Goal: Information Seeking & Learning: Check status

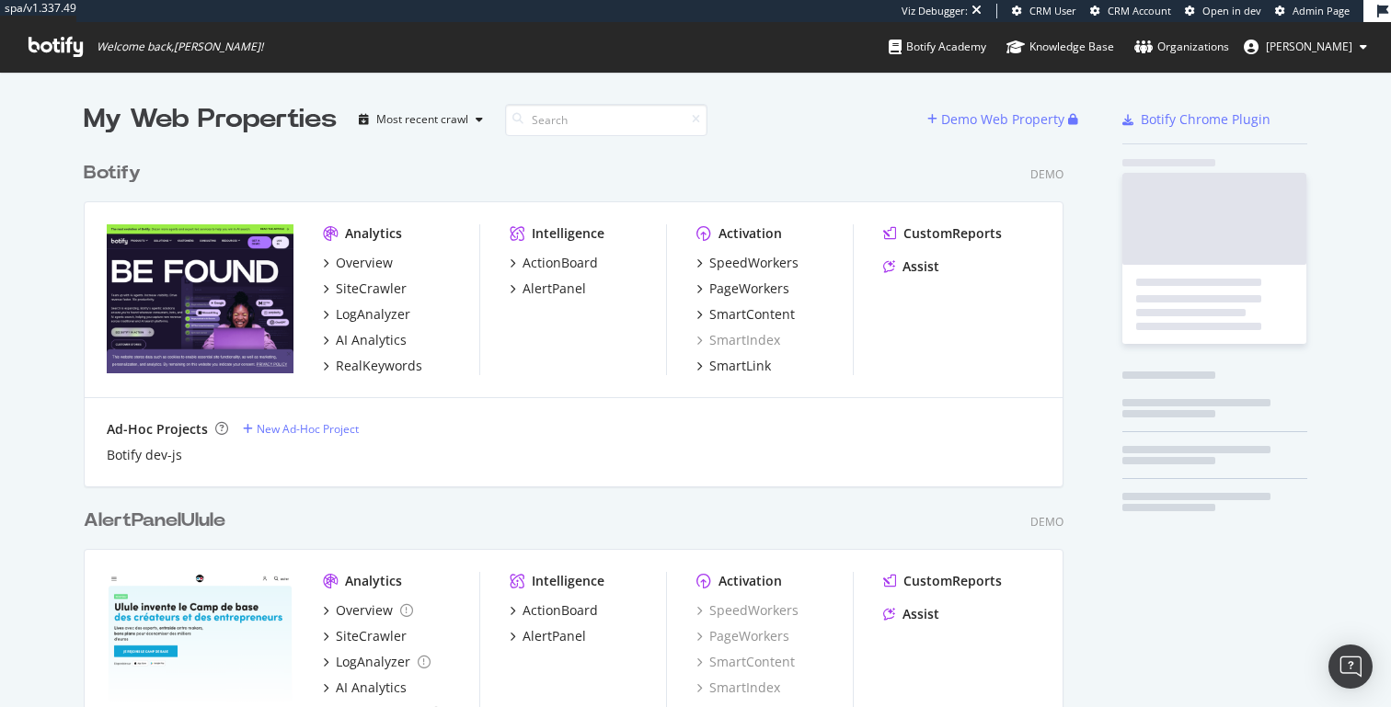
scroll to position [4373, 994]
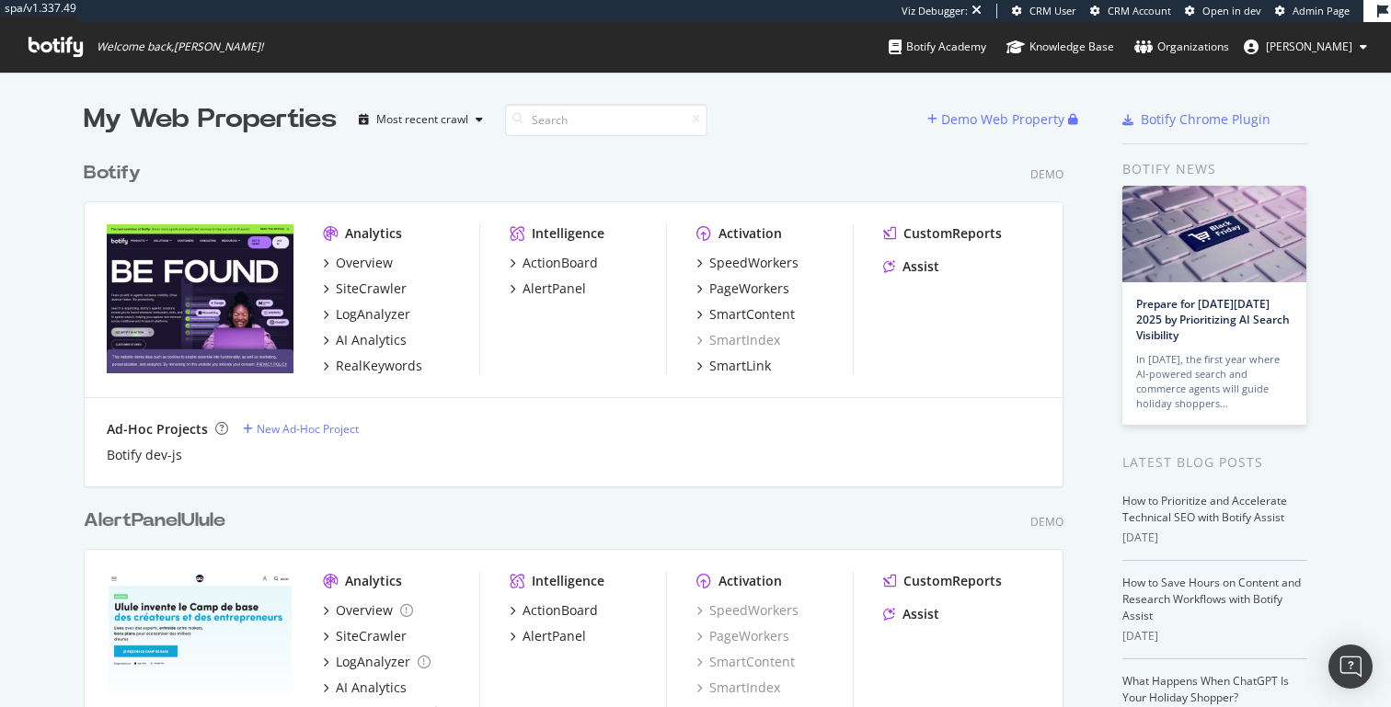
click at [1343, 38] on button "[PERSON_NAME]" at bounding box center [1305, 46] width 153 height 29
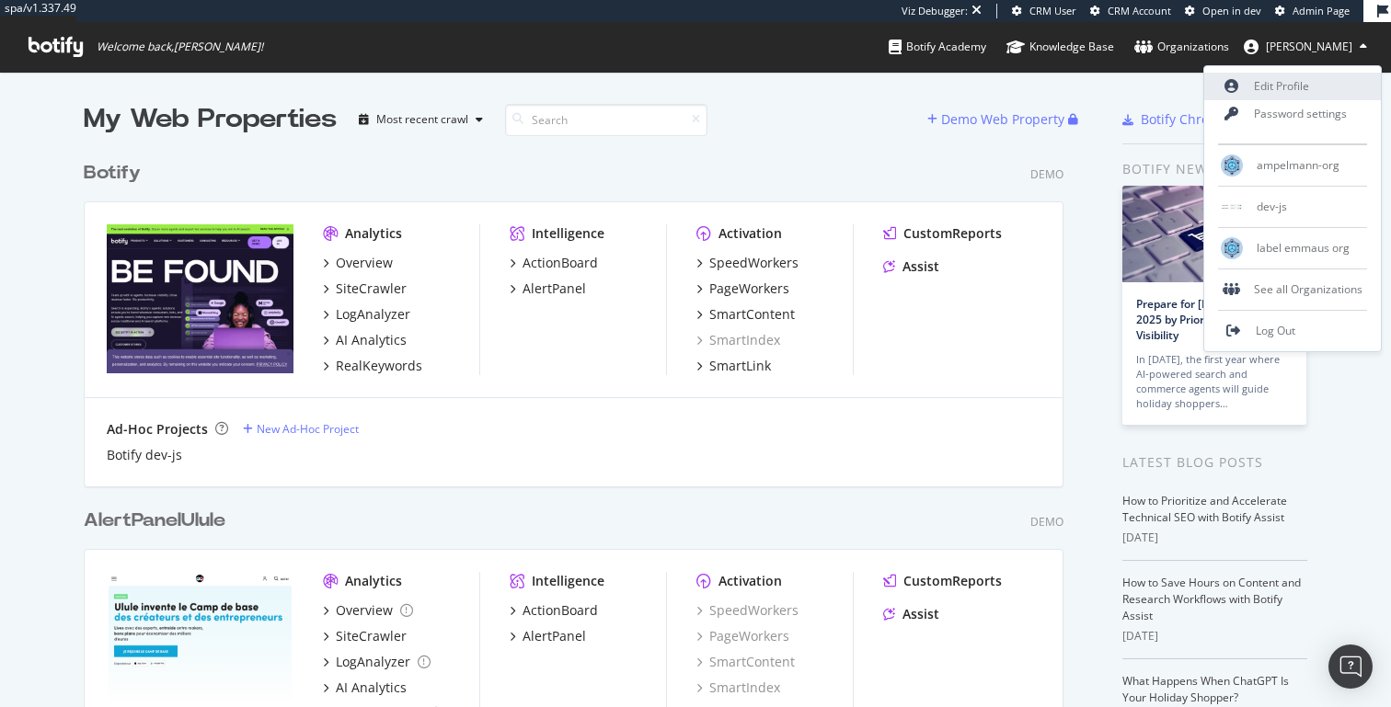
click at [1291, 80] on link "Edit Profile" at bounding box center [1292, 87] width 177 height 28
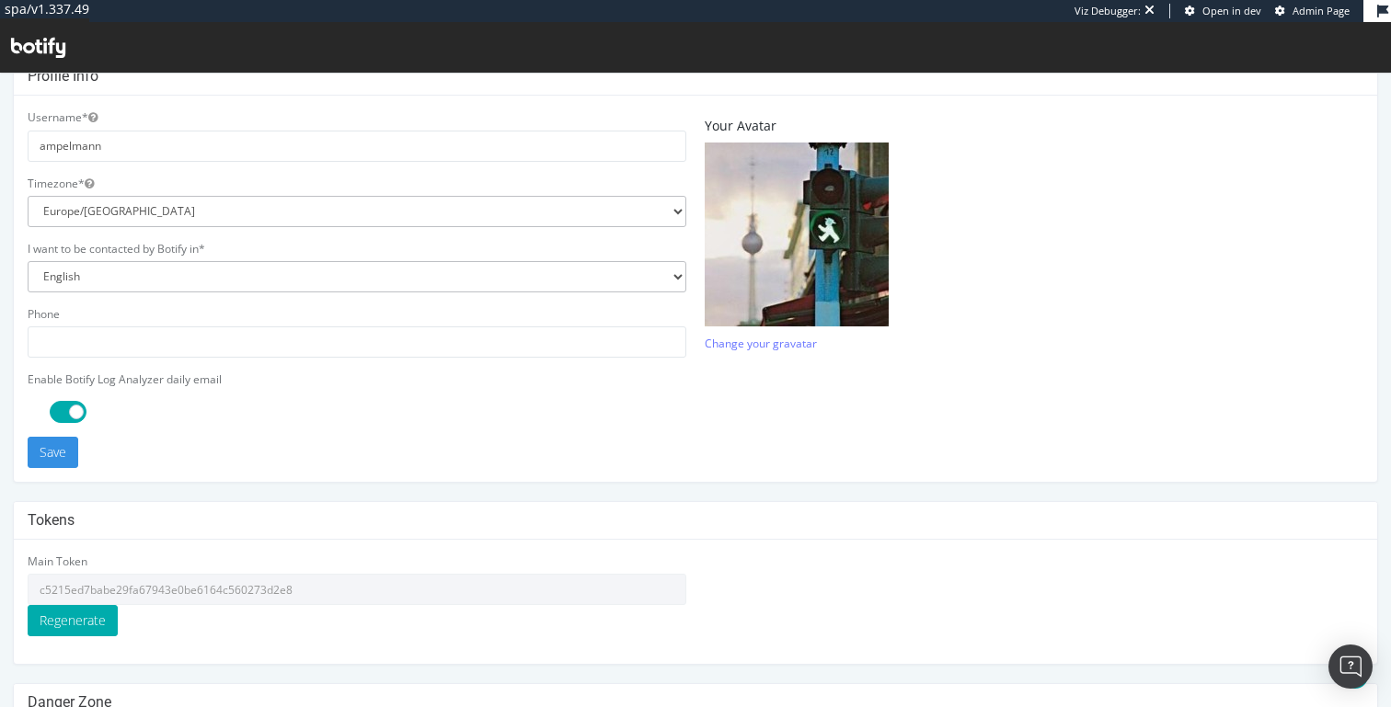
scroll to position [523, 0]
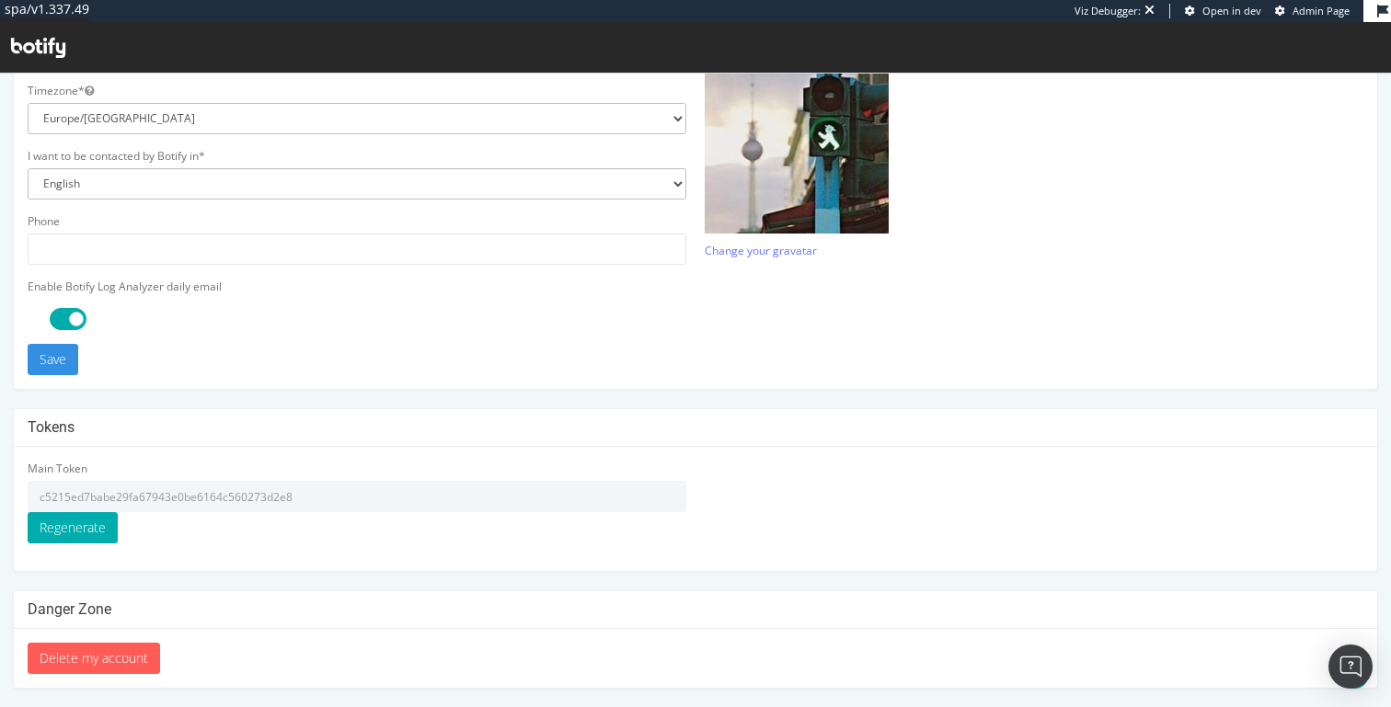
click at [268, 505] on input "c5215ed7babe29fa67943e0be6164c560273d2e8" at bounding box center [357, 496] width 659 height 31
